Goal: Transaction & Acquisition: Purchase product/service

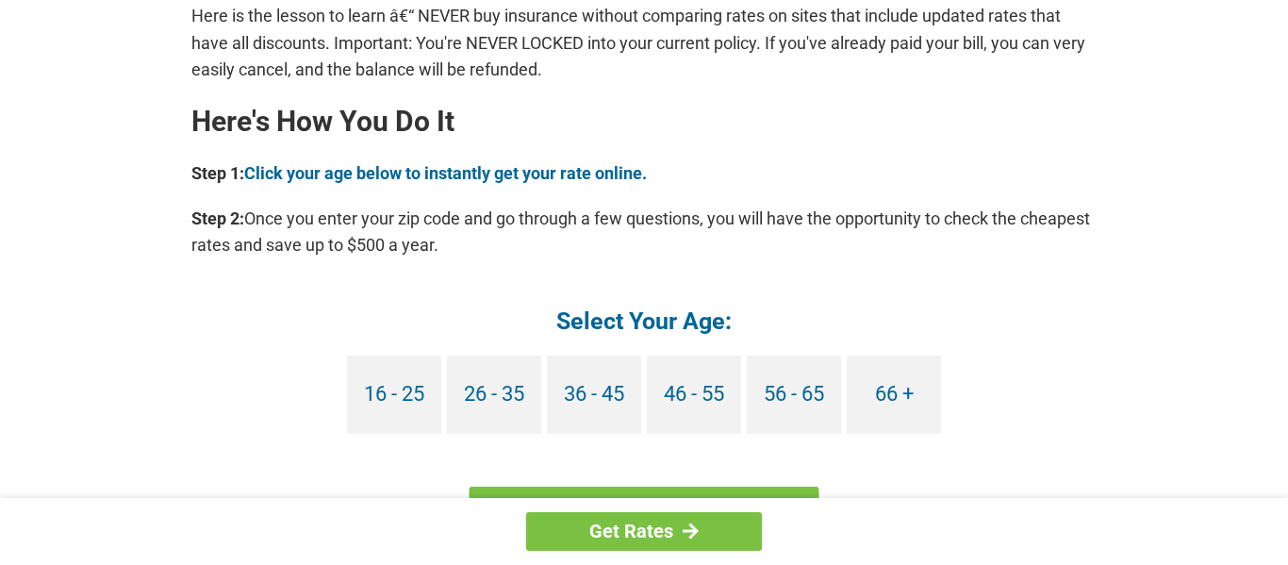
scroll to position [1656, 0]
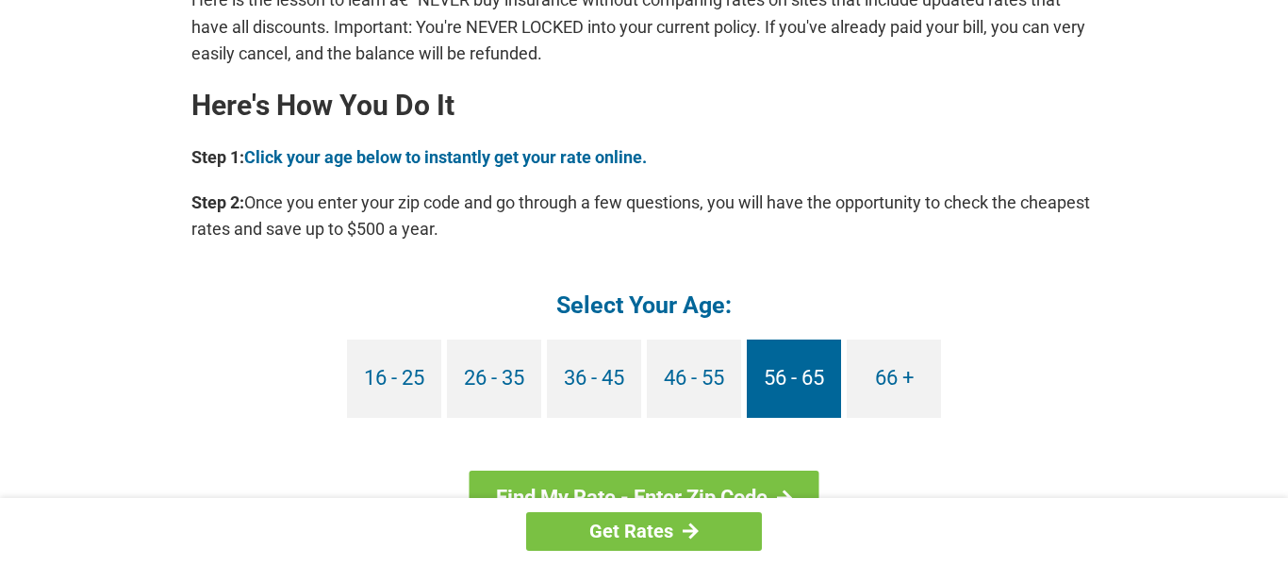
click at [790, 366] on link "56 - 65" at bounding box center [794, 378] width 94 height 78
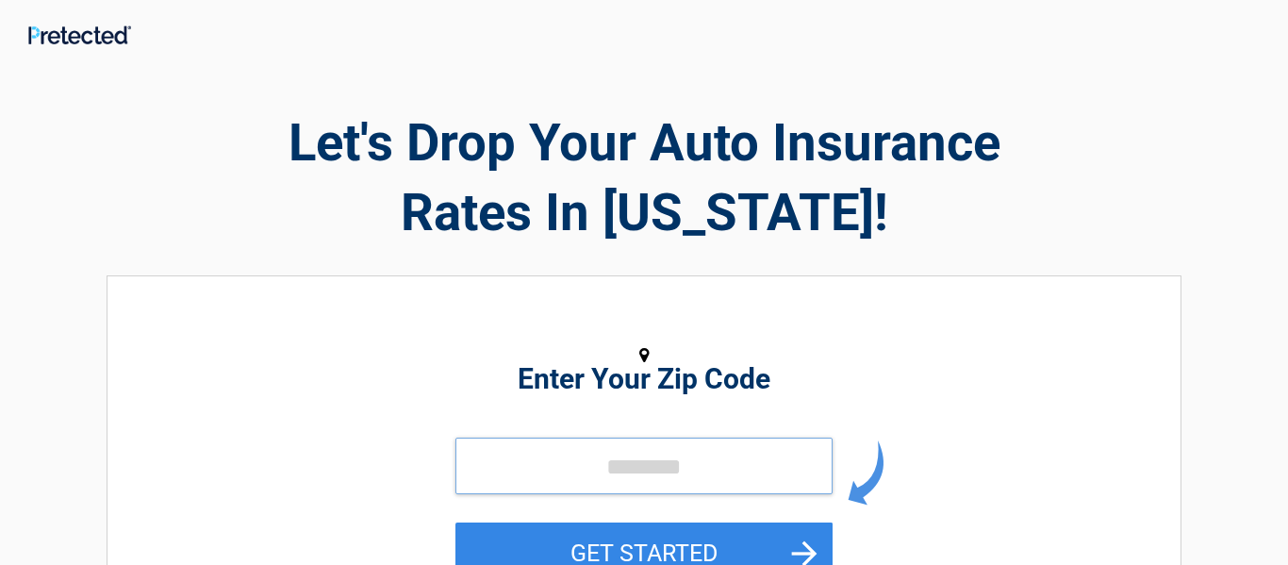
click at [538, 473] on input "tel" at bounding box center [643, 465] width 377 height 57
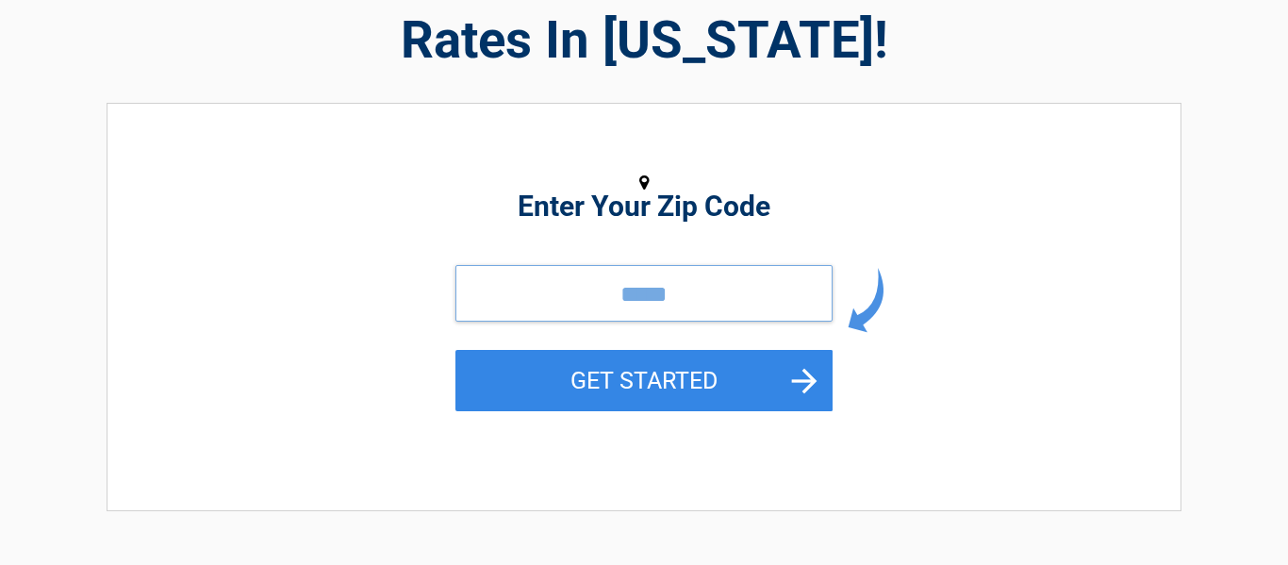
scroll to position [179, 0]
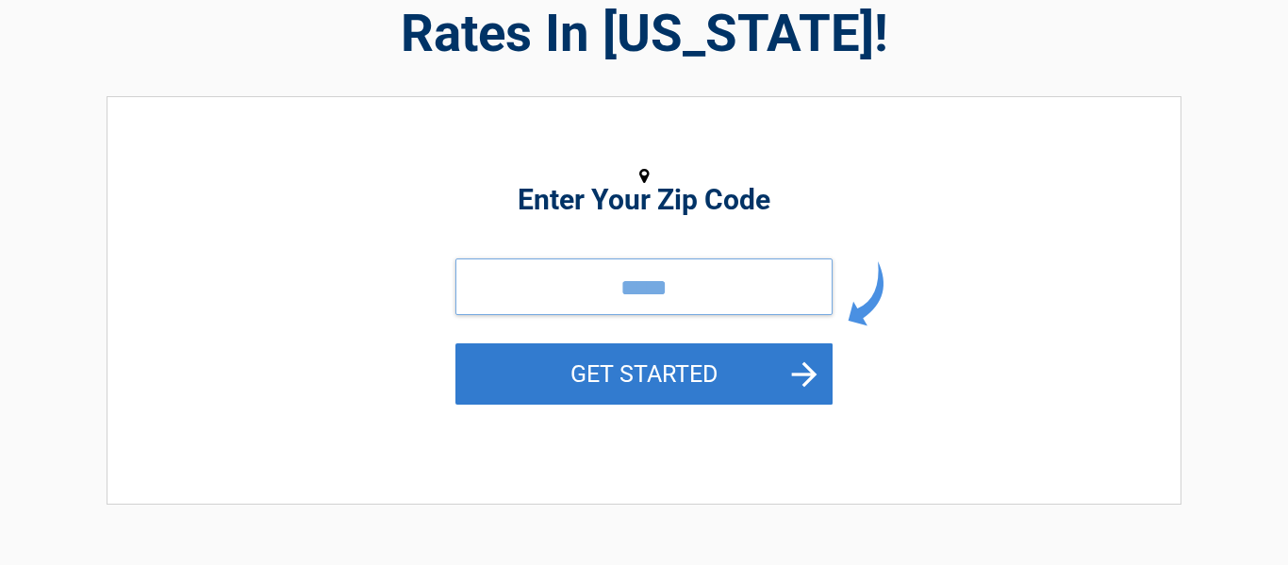
type input "*****"
click at [687, 371] on button "GET STARTED" at bounding box center [643, 373] width 377 height 61
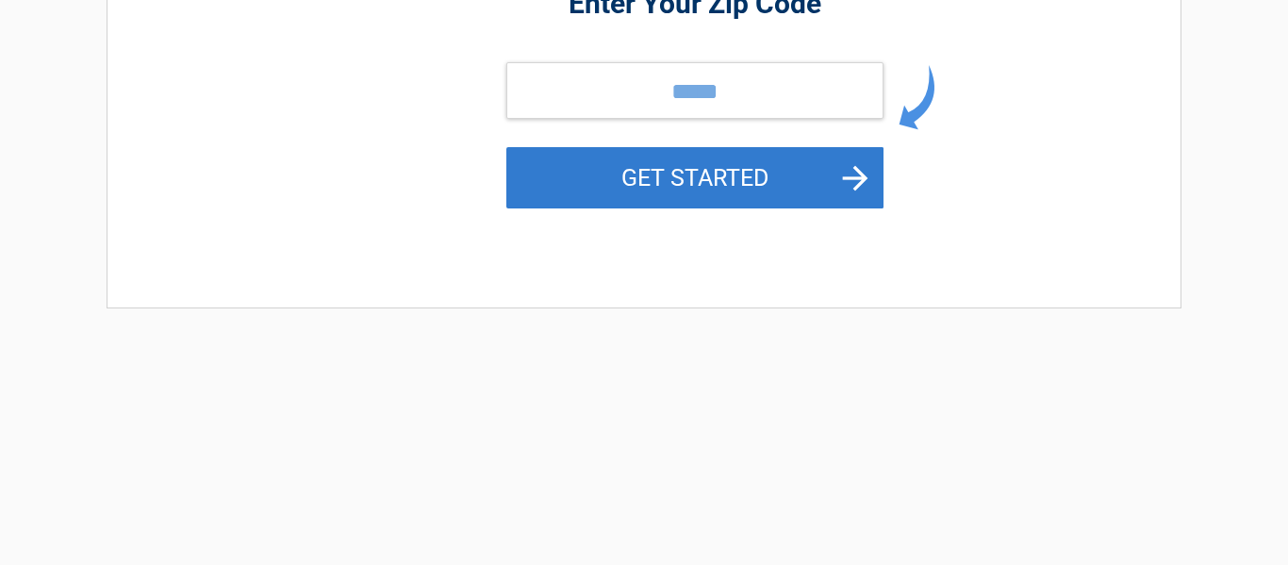
scroll to position [0, 0]
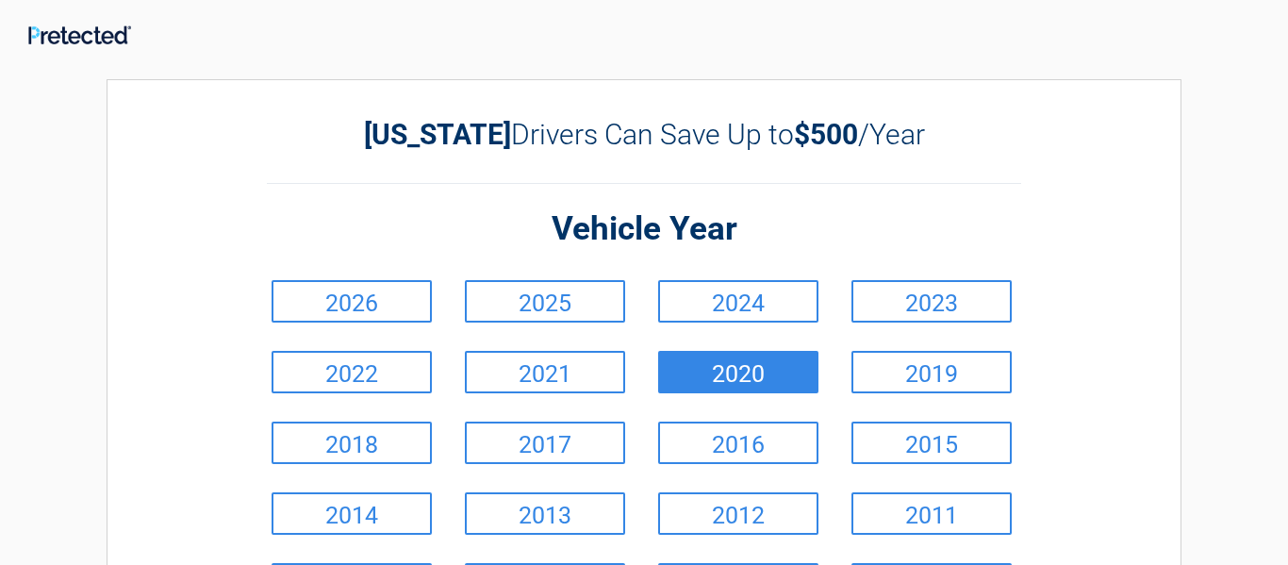
click at [690, 370] on link "2020" at bounding box center [738, 372] width 160 height 42
